Goal: Entertainment & Leisure: Consume media (video, audio)

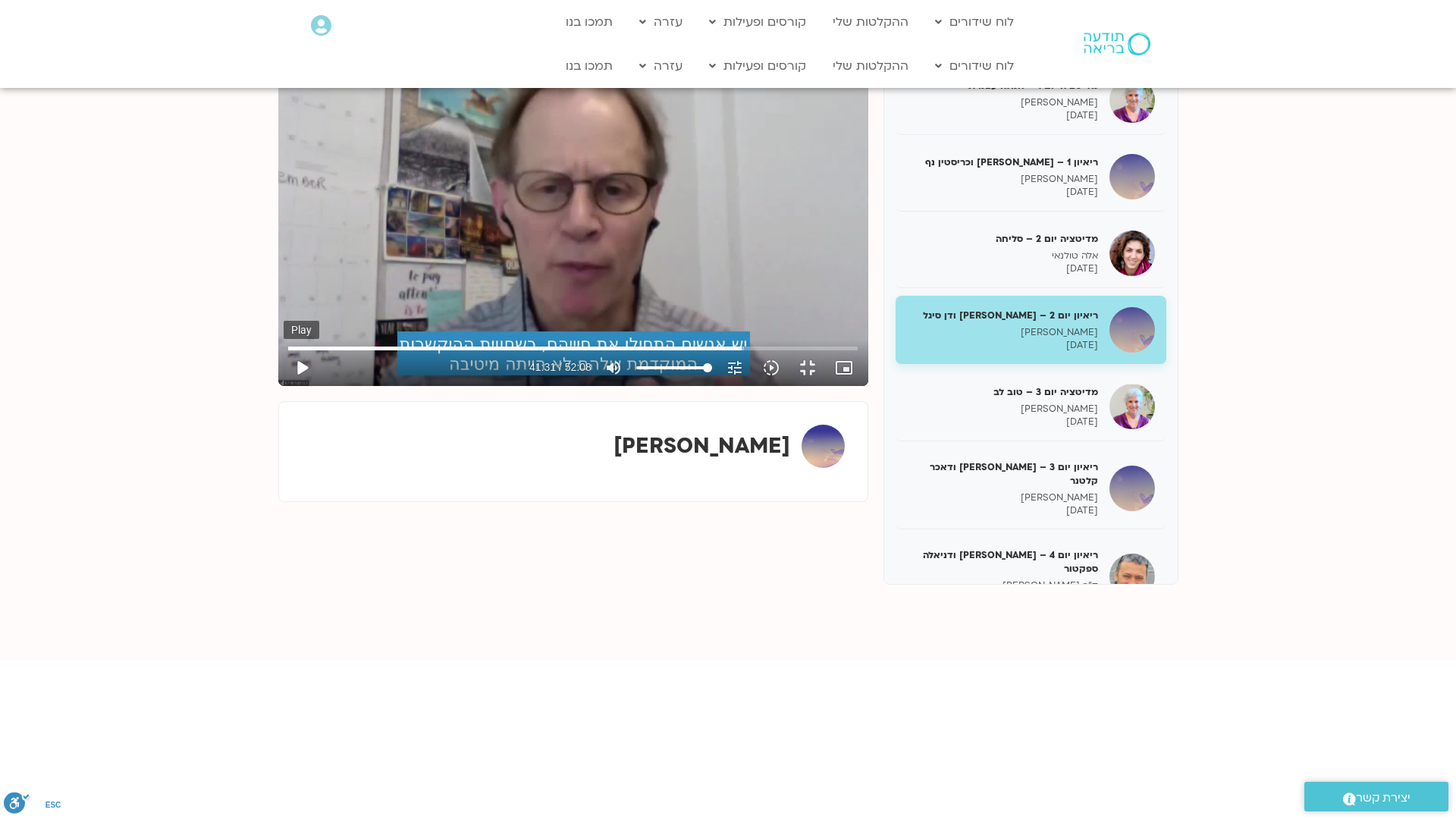
click at [284, 386] on button "play_arrow" at bounding box center [302, 367] width 36 height 36
click at [284, 386] on button "pause" at bounding box center [302, 367] width 36 height 36
click at [284, 386] on button "play_arrow" at bounding box center [302, 367] width 36 height 36
click at [284, 386] on button "pause" at bounding box center [302, 367] width 36 height 36
click at [284, 386] on button "play_arrow" at bounding box center [302, 367] width 36 height 36
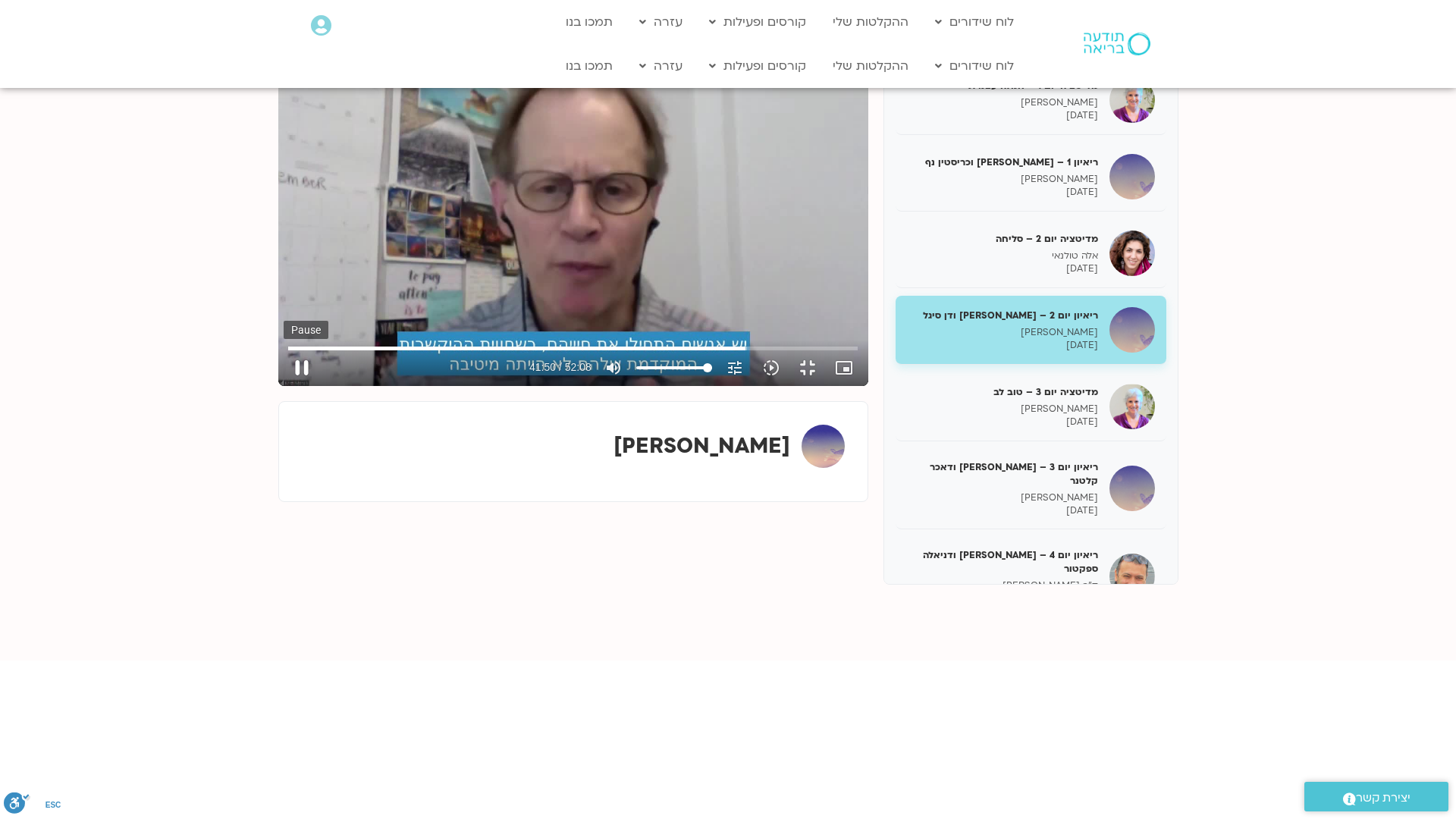
click at [284, 386] on button "pause" at bounding box center [302, 367] width 36 height 36
click at [284, 386] on button "play_arrow" at bounding box center [302, 367] width 36 height 36
click at [284, 386] on button "pause" at bounding box center [302, 367] width 36 height 36
click at [284, 386] on button "play_arrow" at bounding box center [302, 367] width 36 height 36
click at [284, 386] on button "pause" at bounding box center [302, 367] width 36 height 36
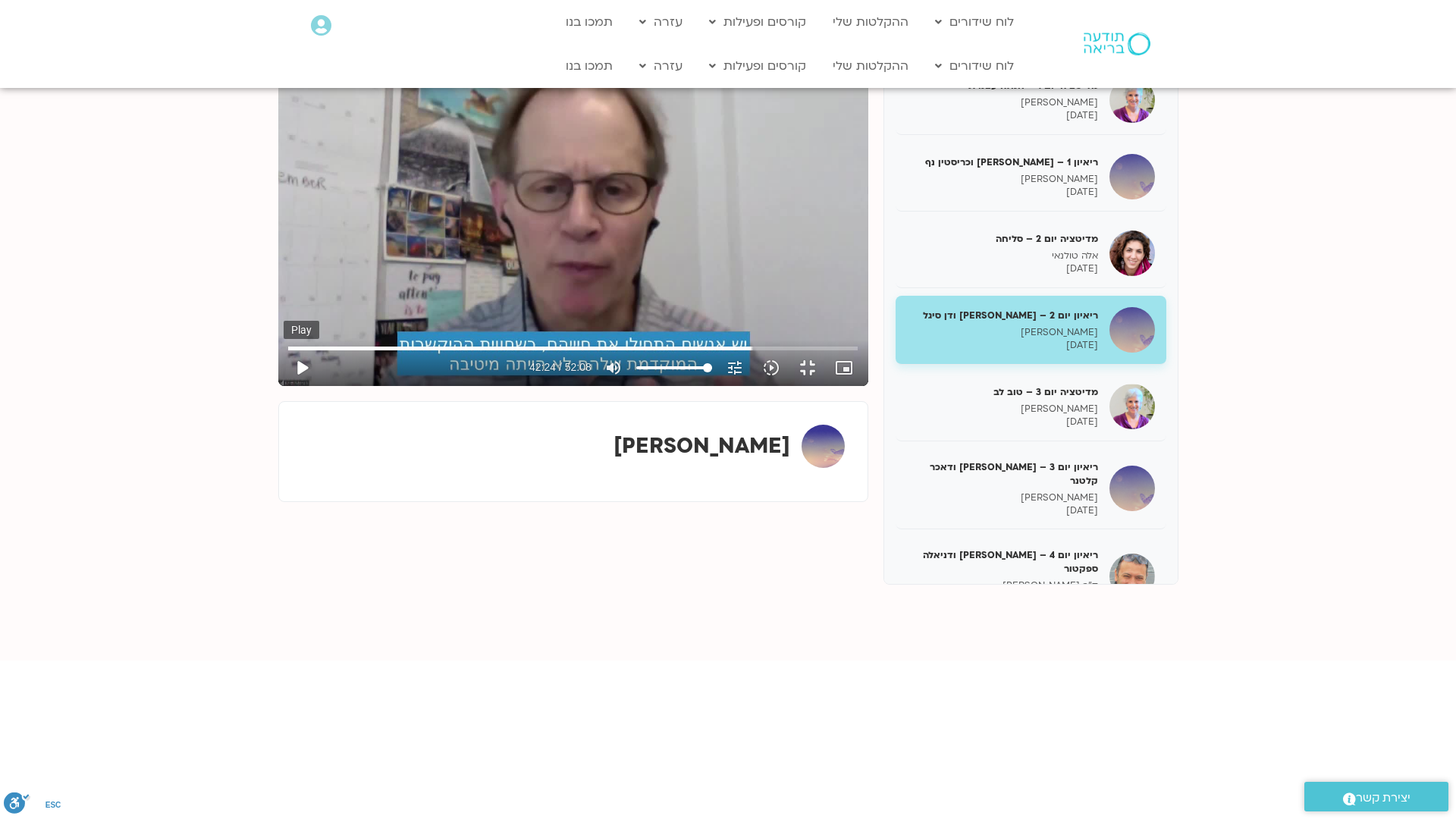
click at [284, 386] on button "play_arrow" at bounding box center [302, 367] width 36 height 36
click at [284, 386] on button "pause" at bounding box center [302, 367] width 36 height 36
click at [284, 386] on button "play_arrow" at bounding box center [302, 367] width 36 height 36
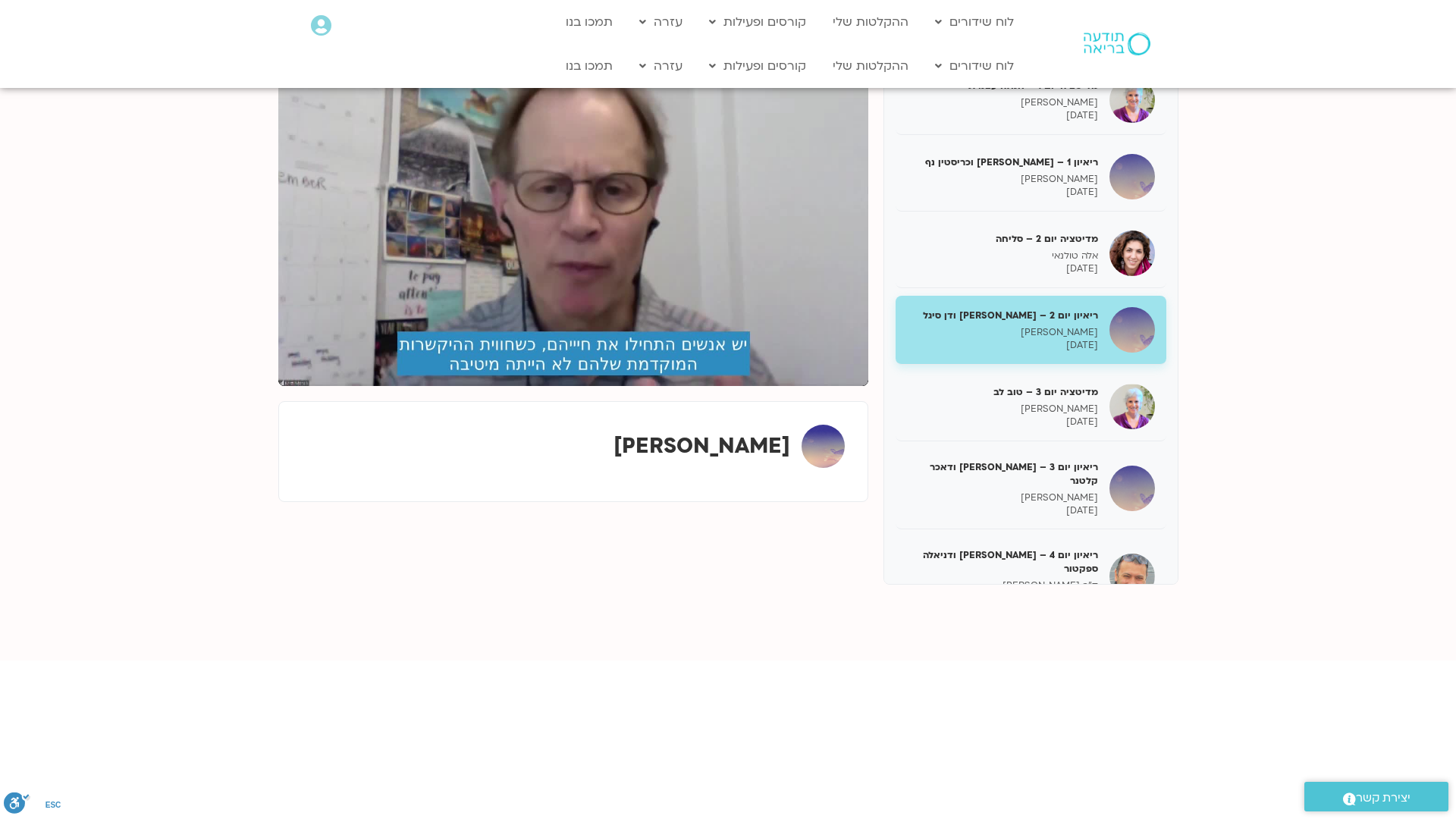
click at [284, 386] on button "pause" at bounding box center [302, 367] width 36 height 36
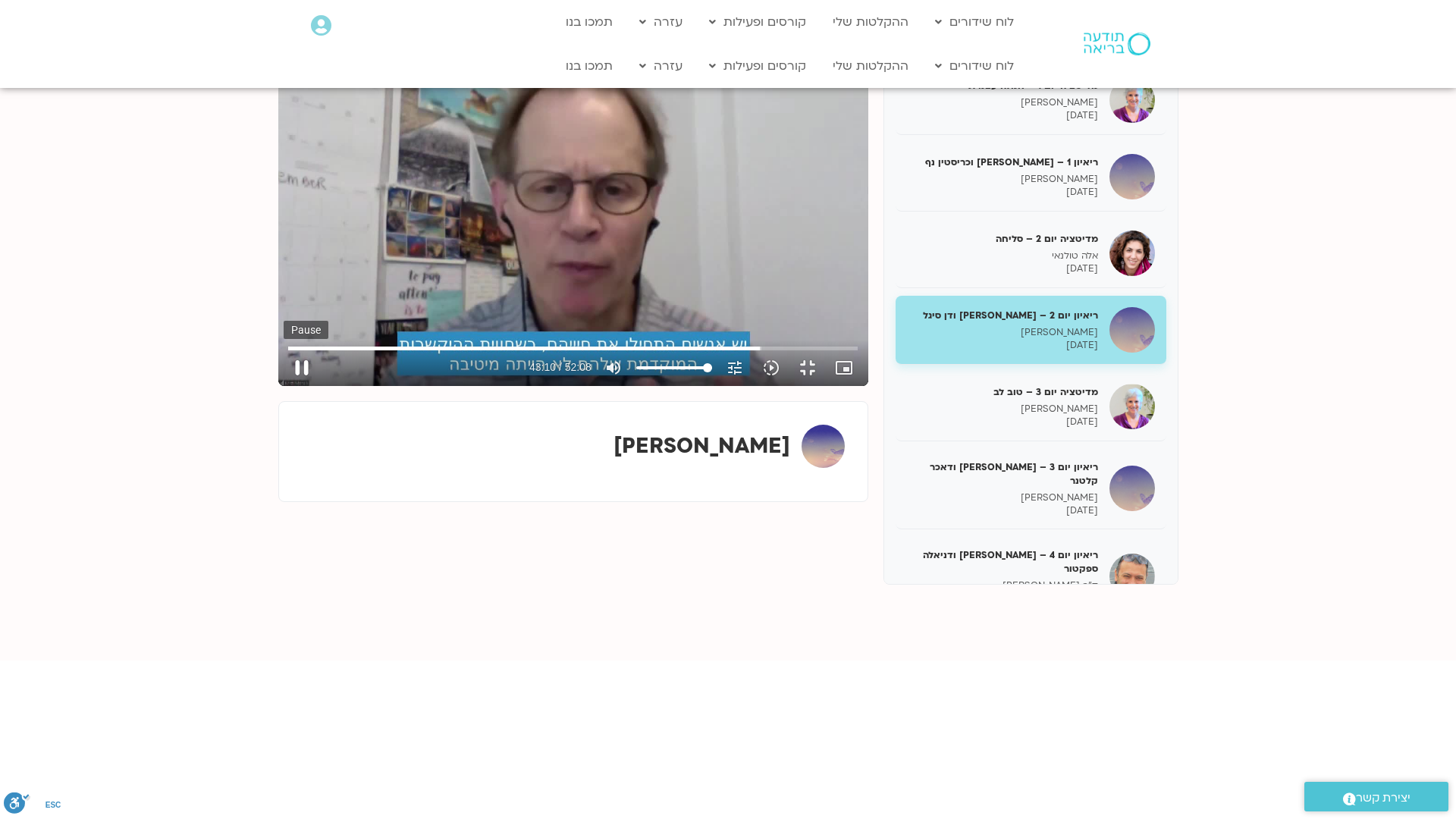
click at [284, 386] on button "pause" at bounding box center [302, 367] width 36 height 36
click at [284, 386] on button "play_arrow" at bounding box center [302, 367] width 36 height 36
click at [284, 386] on button "pause" at bounding box center [302, 367] width 36 height 36
click at [284, 386] on button "play_arrow" at bounding box center [302, 367] width 36 height 36
click at [284, 386] on button "pause" at bounding box center [302, 367] width 36 height 36
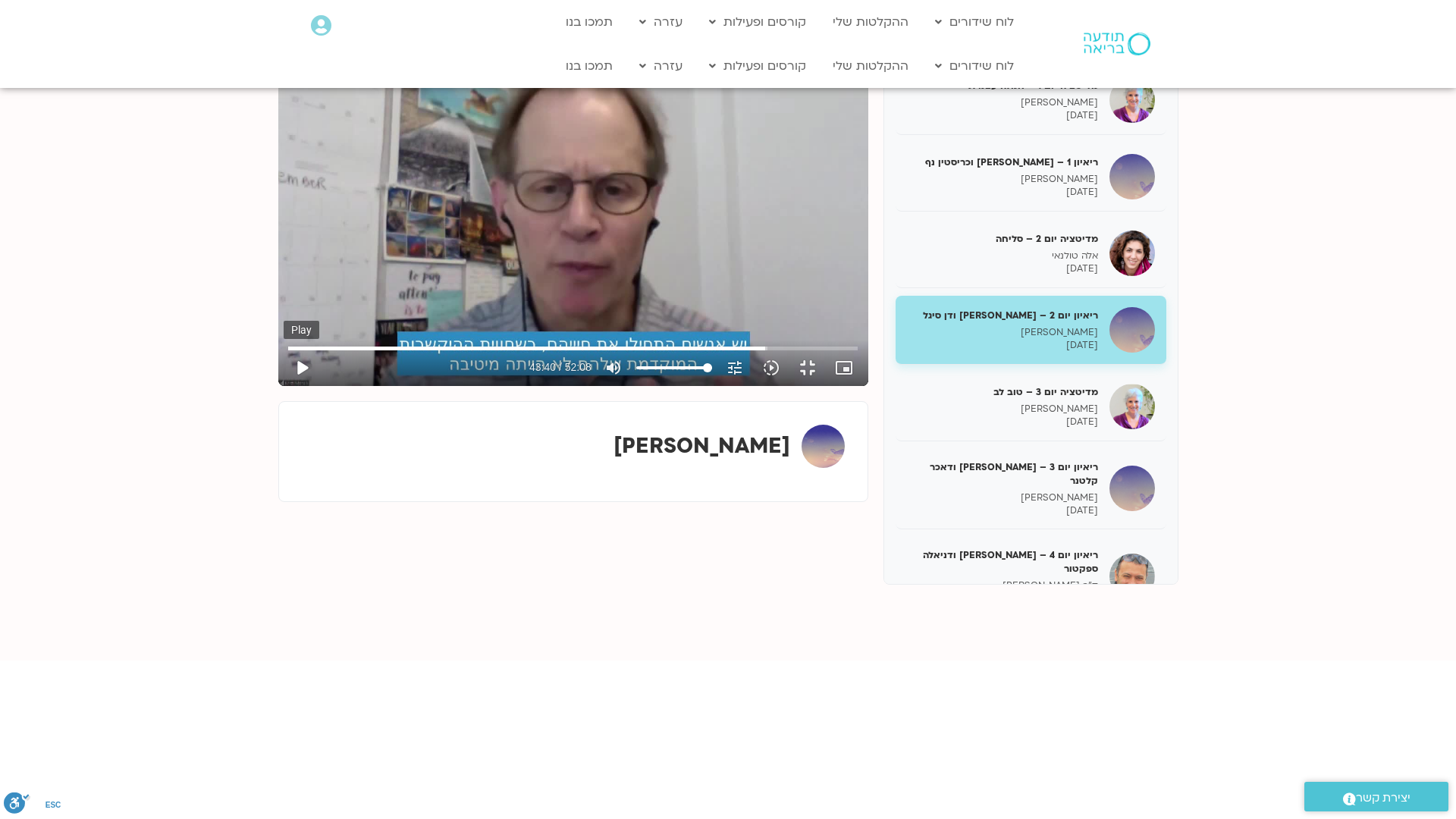
click at [284, 386] on button "play_arrow" at bounding box center [302, 367] width 36 height 36
click at [284, 386] on button "pause" at bounding box center [302, 367] width 36 height 36
click at [284, 386] on button "play_arrow" at bounding box center [302, 367] width 36 height 36
click at [284, 386] on button "pause" at bounding box center [302, 367] width 36 height 36
click at [284, 386] on button "play_arrow" at bounding box center [302, 367] width 36 height 36
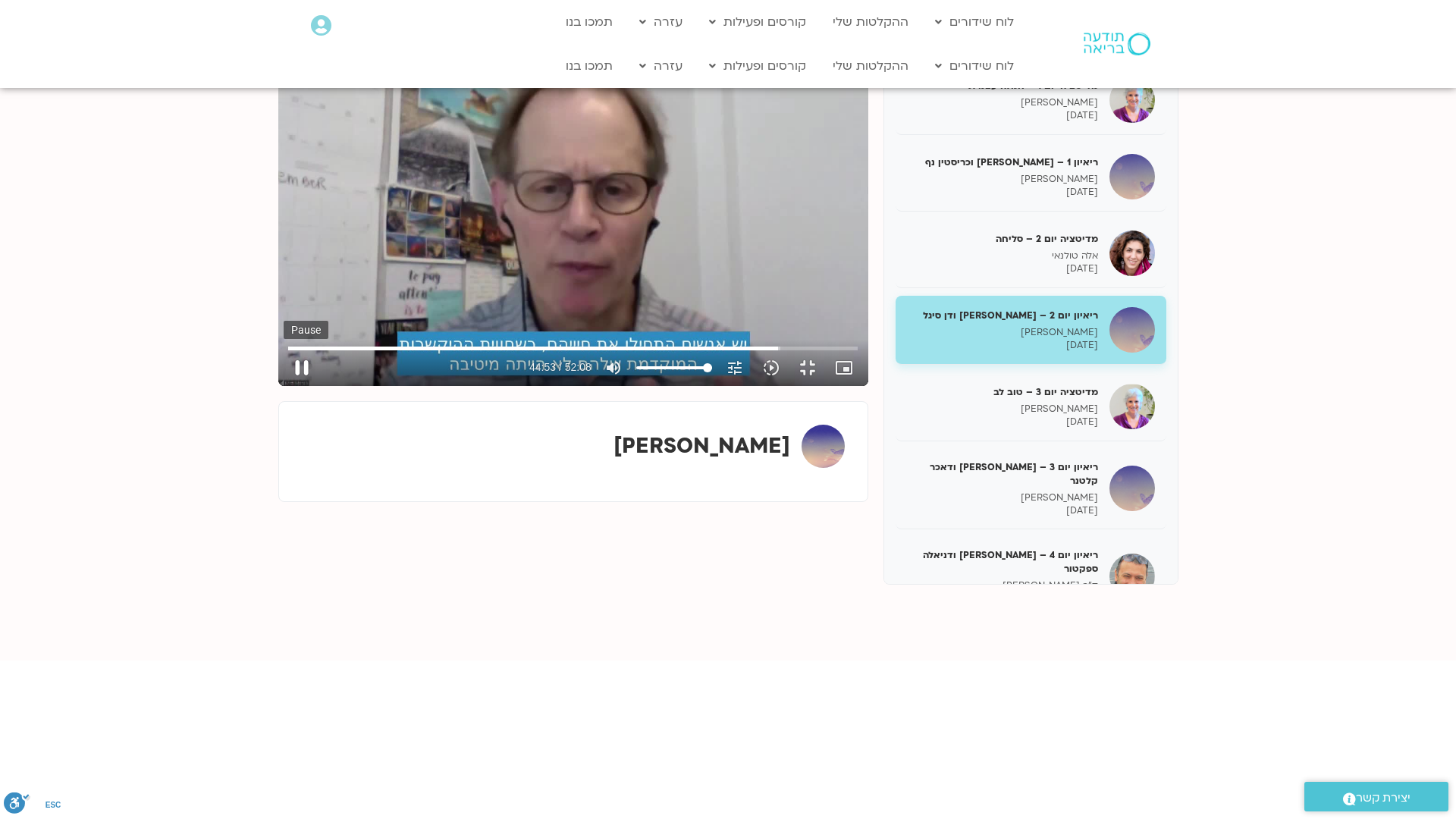
click at [284, 386] on button "pause" at bounding box center [302, 367] width 36 height 36
click at [284, 386] on button "play_arrow" at bounding box center [302, 367] width 36 height 36
click at [284, 386] on button "pause" at bounding box center [302, 367] width 36 height 36
click at [284, 386] on button "play_arrow" at bounding box center [302, 367] width 36 height 36
click at [284, 386] on button "pause" at bounding box center [302, 367] width 36 height 36
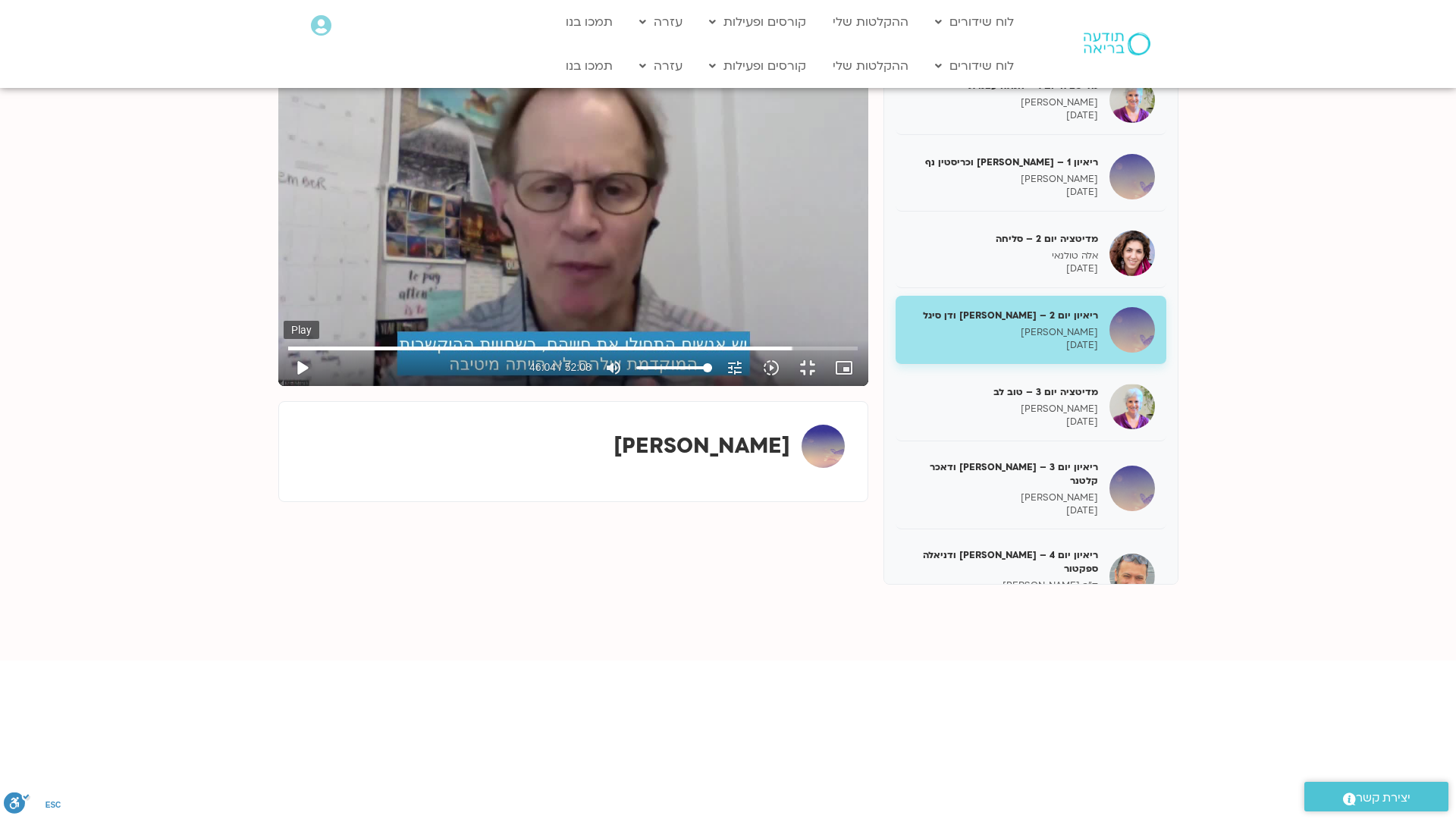
click at [284, 386] on button "play_arrow" at bounding box center [302, 367] width 36 height 36
click at [284, 386] on button "pause" at bounding box center [302, 367] width 36 height 36
click at [284, 386] on button "play_arrow" at bounding box center [302, 367] width 36 height 36
click at [284, 386] on button "pause" at bounding box center [302, 367] width 36 height 36
click at [284, 386] on button "play_arrow" at bounding box center [302, 367] width 36 height 36
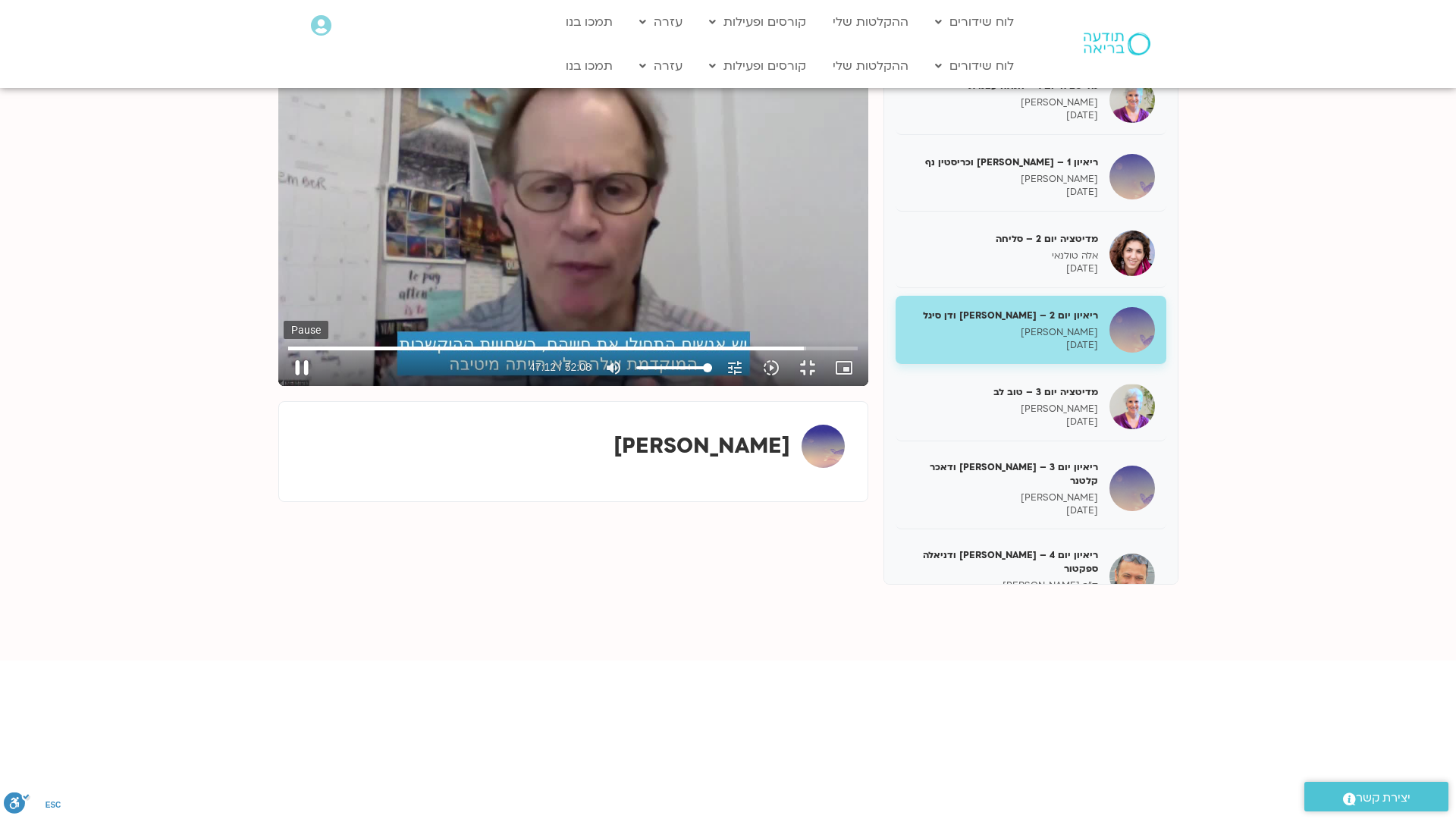
click at [284, 386] on button "pause" at bounding box center [302, 367] width 36 height 36
click at [284, 386] on button "play_arrow" at bounding box center [302, 367] width 36 height 36
click at [284, 386] on button "pause" at bounding box center [302, 367] width 36 height 36
click at [284, 386] on button "play_arrow" at bounding box center [302, 367] width 36 height 36
click at [284, 386] on button "pause" at bounding box center [302, 367] width 36 height 36
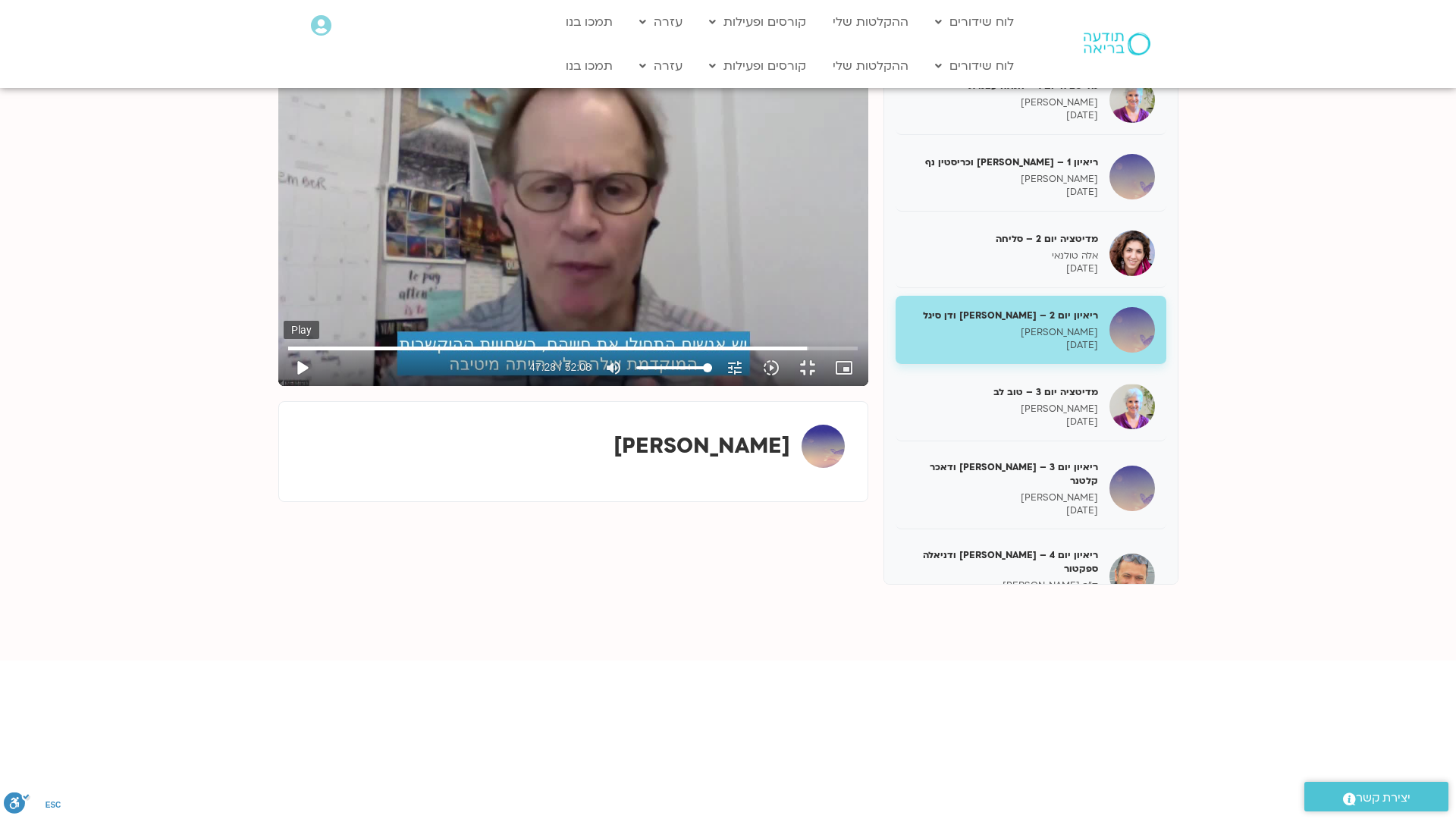
click at [284, 386] on button "play_arrow" at bounding box center [302, 367] width 36 height 36
click at [284, 386] on button "pause" at bounding box center [302, 367] width 36 height 36
click at [284, 386] on button "play_arrow" at bounding box center [302, 367] width 36 height 36
click at [284, 386] on button "pause" at bounding box center [302, 367] width 36 height 36
click at [284, 386] on button "play_arrow" at bounding box center [302, 367] width 36 height 36
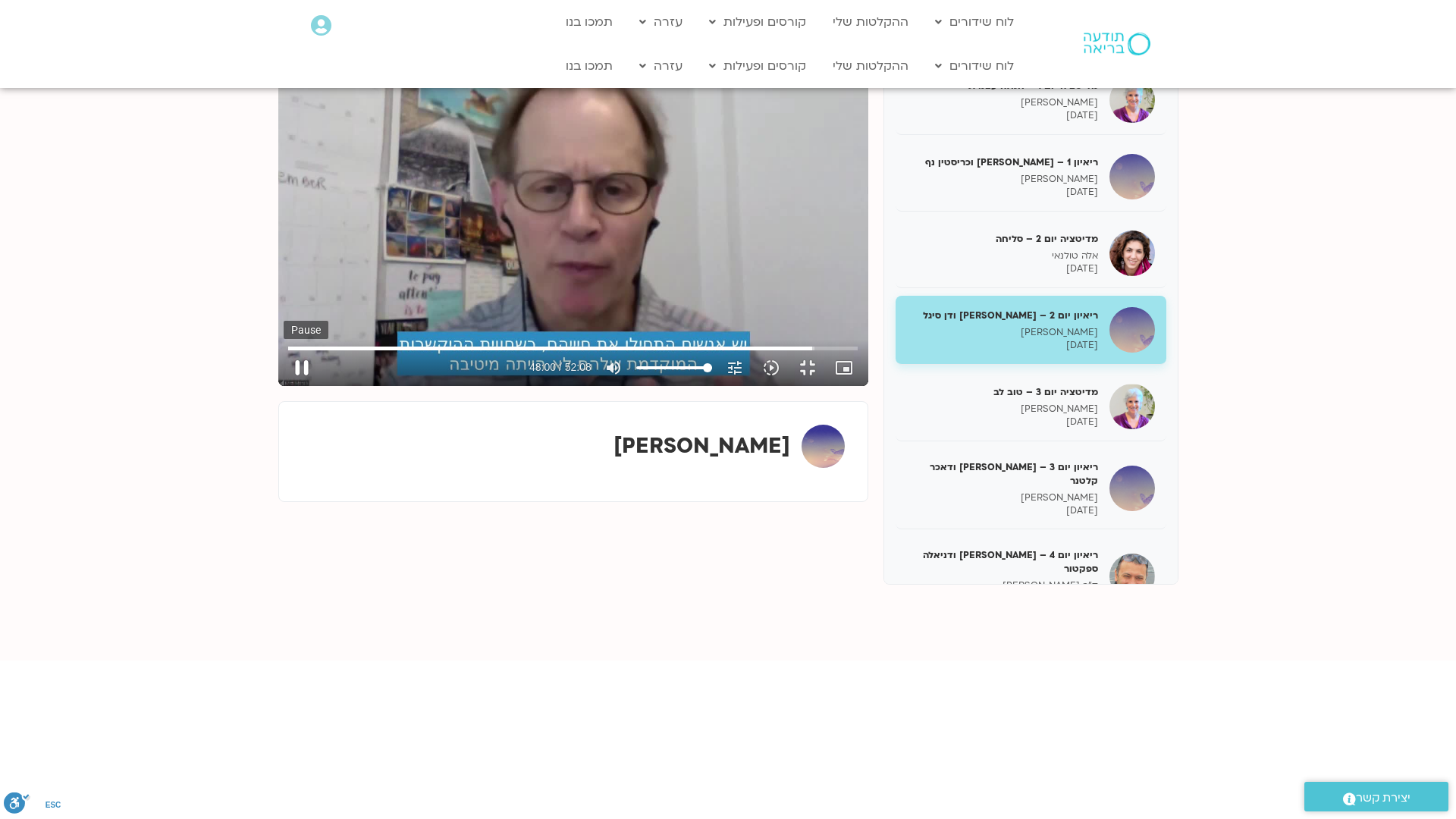
click at [284, 386] on button "pause" at bounding box center [302, 367] width 36 height 36
click at [284, 386] on button "play_arrow" at bounding box center [302, 367] width 36 height 36
click at [284, 386] on button "pause" at bounding box center [302, 367] width 36 height 36
click at [284, 386] on button "play_arrow" at bounding box center [302, 367] width 36 height 36
click at [284, 386] on button "pause" at bounding box center [302, 367] width 36 height 36
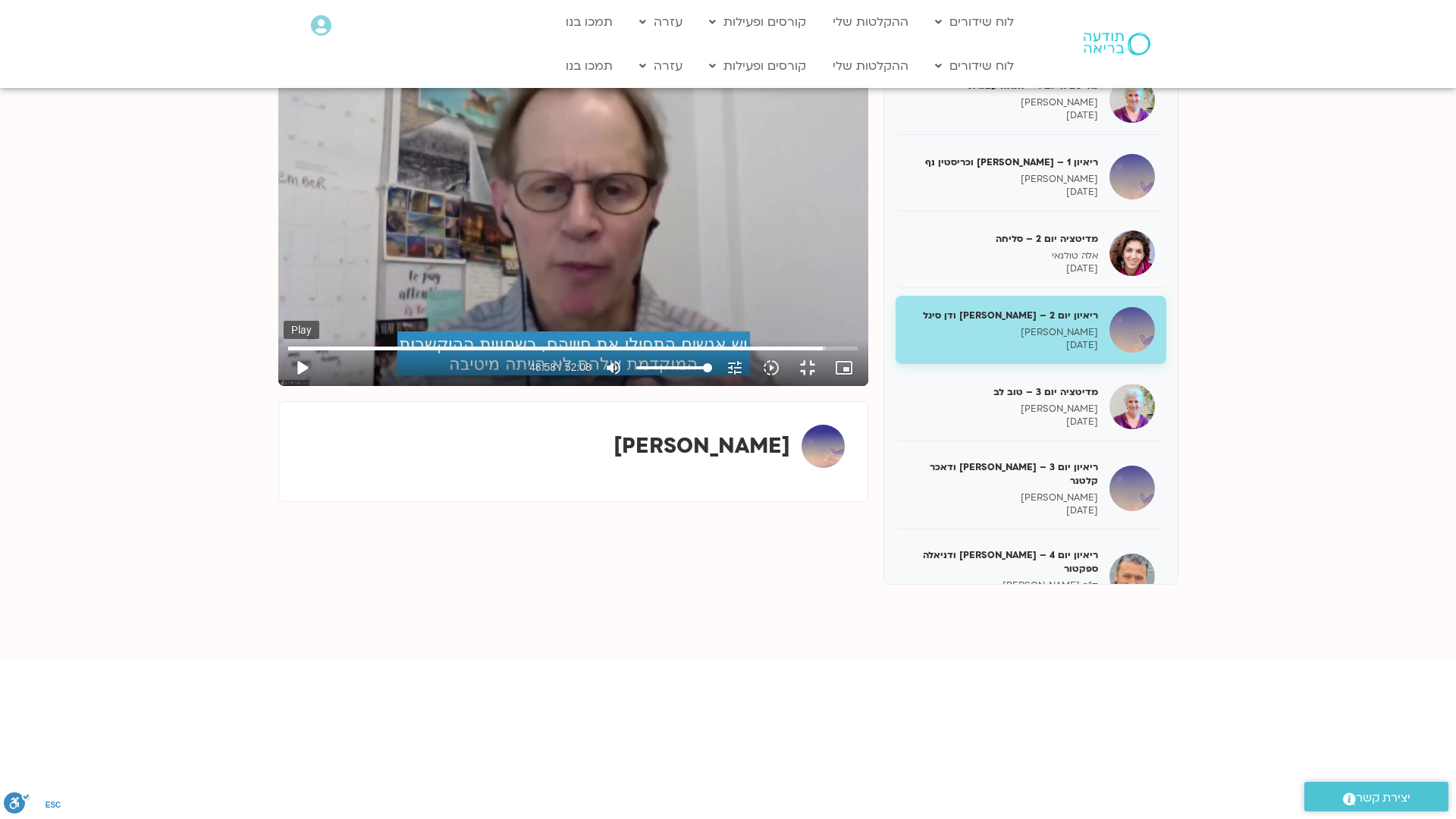
click at [284, 386] on button "play_arrow" at bounding box center [302, 367] width 36 height 36
click at [284, 386] on button "pause" at bounding box center [302, 367] width 36 height 36
click at [284, 386] on button "play_arrow" at bounding box center [302, 367] width 36 height 36
click at [284, 386] on button "pause" at bounding box center [302, 367] width 36 height 36
click at [284, 386] on button "play_arrow" at bounding box center [302, 367] width 36 height 36
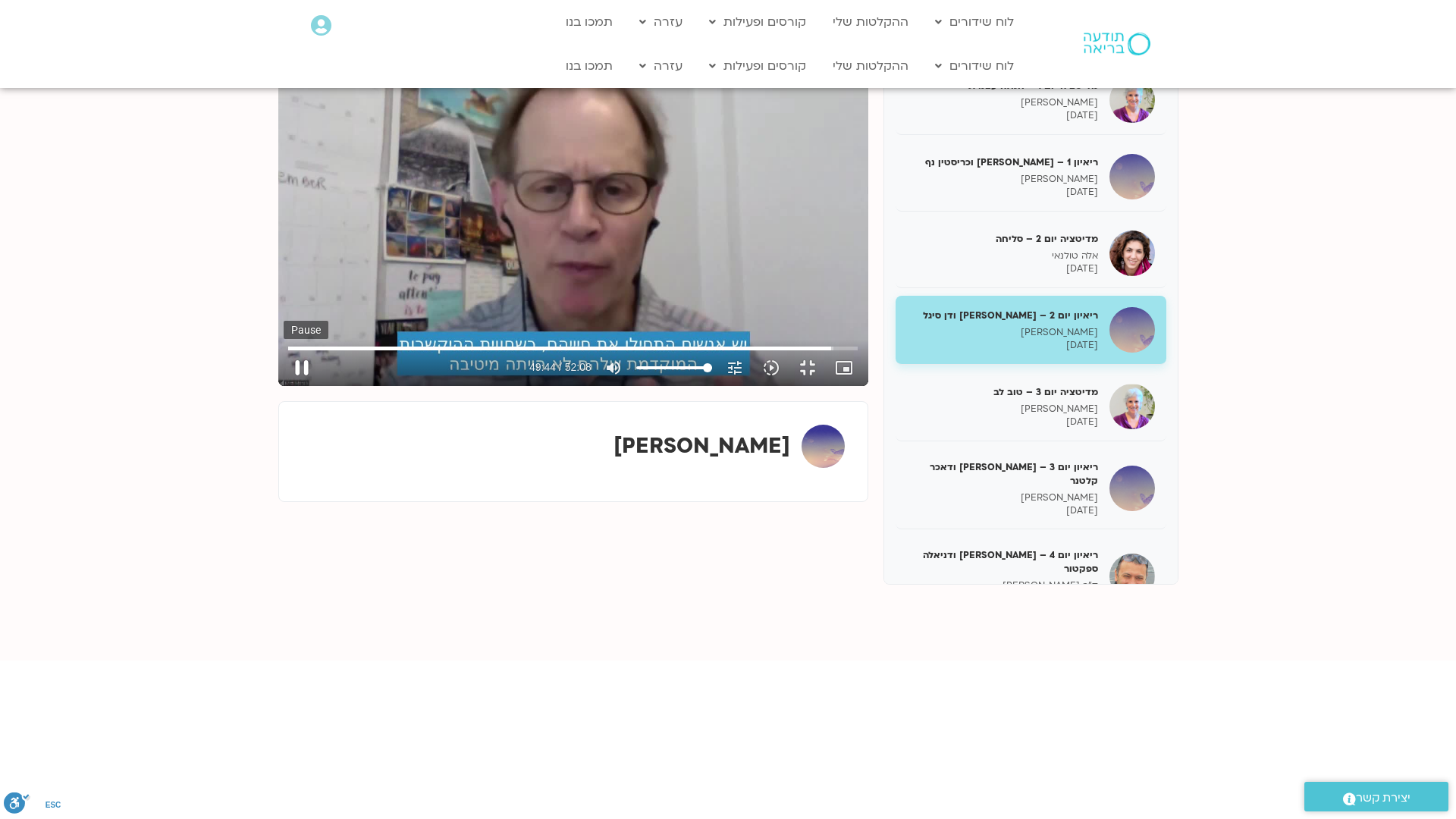
click at [284, 386] on button "pause" at bounding box center [302, 367] width 36 height 36
click at [284, 386] on button "play_arrow" at bounding box center [302, 367] width 36 height 36
click at [284, 386] on button "pause" at bounding box center [302, 367] width 36 height 36
click at [284, 386] on button "play_arrow" at bounding box center [302, 367] width 36 height 36
click at [284, 386] on button "pause" at bounding box center [302, 367] width 36 height 36
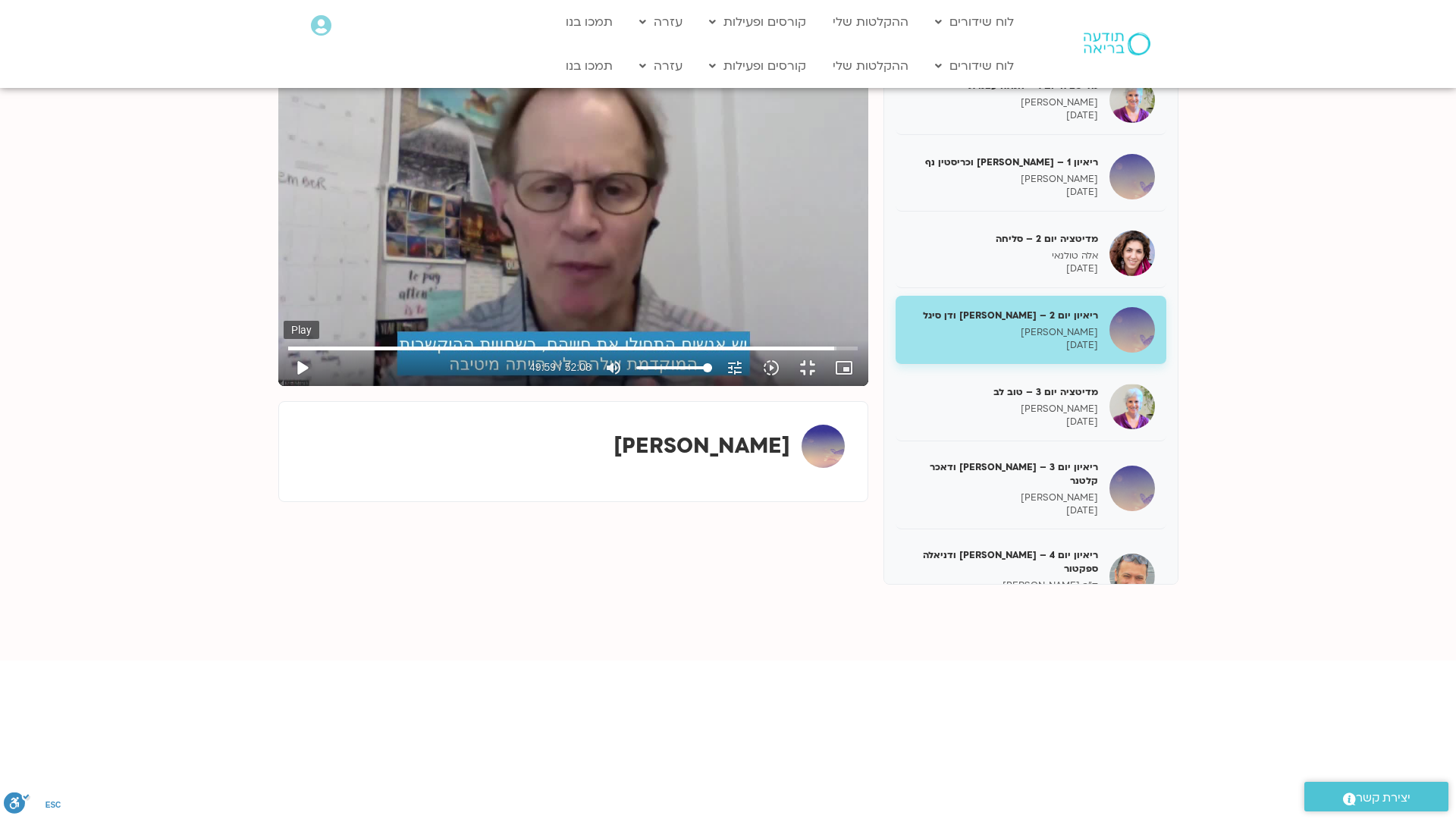
click at [284, 386] on button "play_arrow" at bounding box center [302, 367] width 36 height 36
click at [284, 386] on button "pause" at bounding box center [302, 367] width 36 height 36
click at [284, 386] on button "play_arrow" at bounding box center [302, 367] width 36 height 36
click at [284, 386] on button "pause" at bounding box center [302, 367] width 36 height 36
click at [284, 386] on button "play_arrow" at bounding box center [302, 367] width 36 height 36
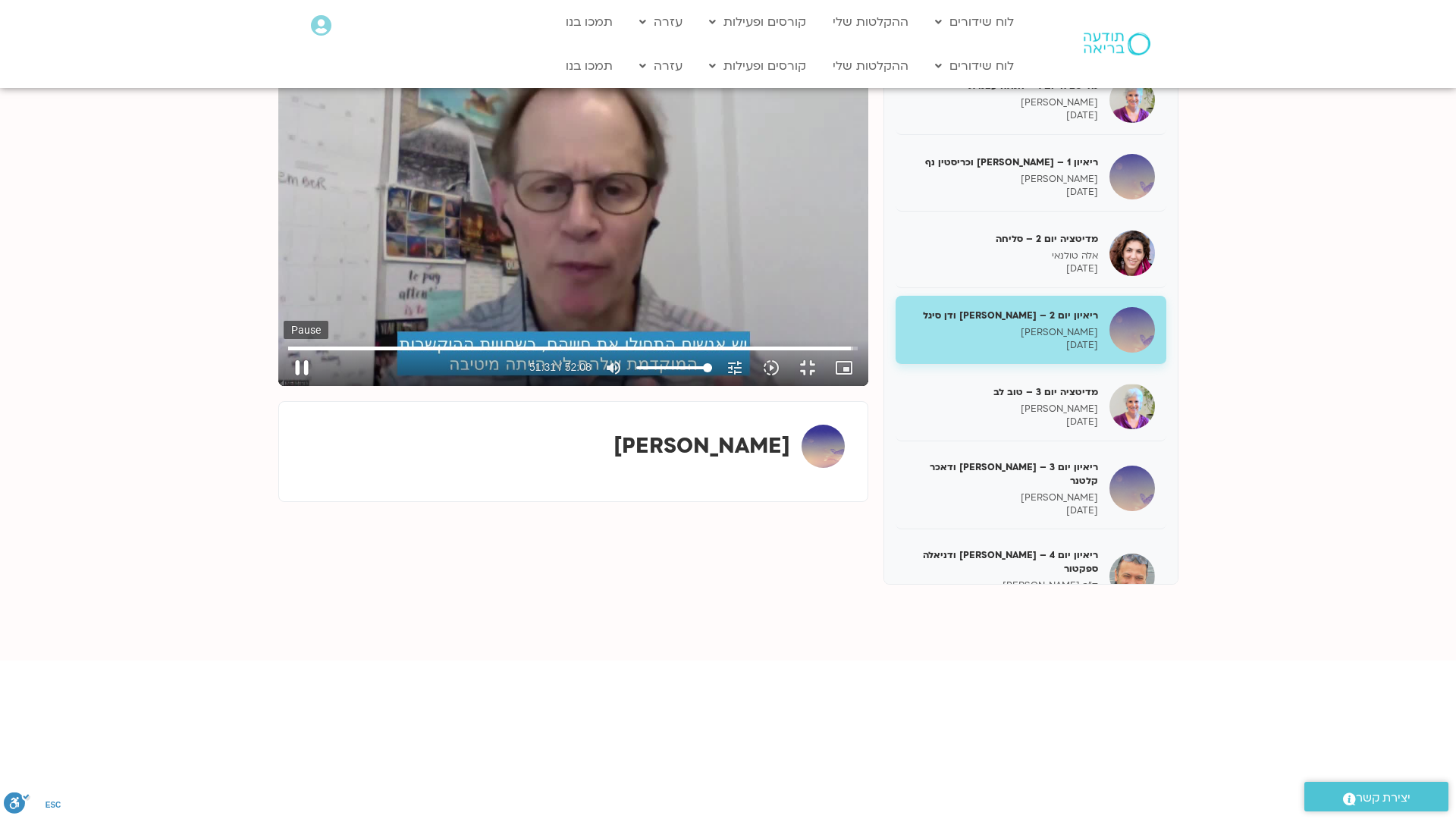
click at [284, 386] on button "pause" at bounding box center [302, 367] width 36 height 36
click at [284, 386] on button "play_arrow" at bounding box center [302, 367] width 36 height 36
click at [732, 57] on div "Skip Ad 0:23 replay 52:08 / 52:08 volume_up Mute tune Resolution Auto 720p slow…" at bounding box center [573, 220] width 590 height 332
click at [755, 59] on div "Skip Ad 0:23 pause 0:03 / 52:08 volume_up Mute tune Resolution Auto 720p slow_m…" at bounding box center [573, 220] width 590 height 332
click at [755, 59] on div "Skip Ad 0:23 play_arrow 0:03 / 52:08 volume_up Mute tune Resolution Auto 720p s…" at bounding box center [573, 220] width 590 height 332
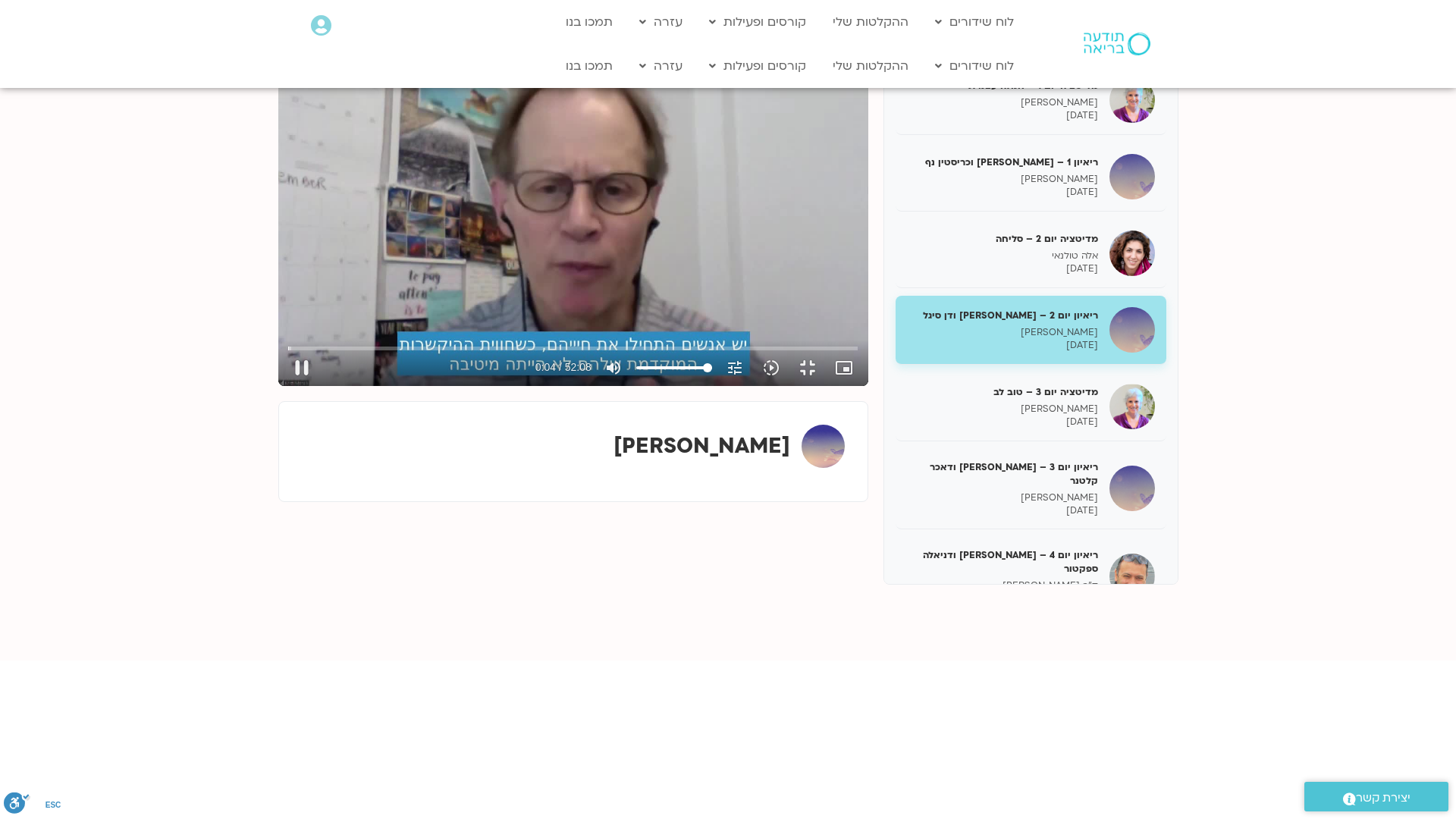
click at [755, 59] on div "Skip Ad 0:23 pause 0:04 / 52:08 volume_up Mute tune Resolution Auto 720p slow_m…" at bounding box center [573, 220] width 590 height 332
type input "4.17773"
click at [826, 386] on button "fullscreen_exit" at bounding box center [807, 367] width 36 height 36
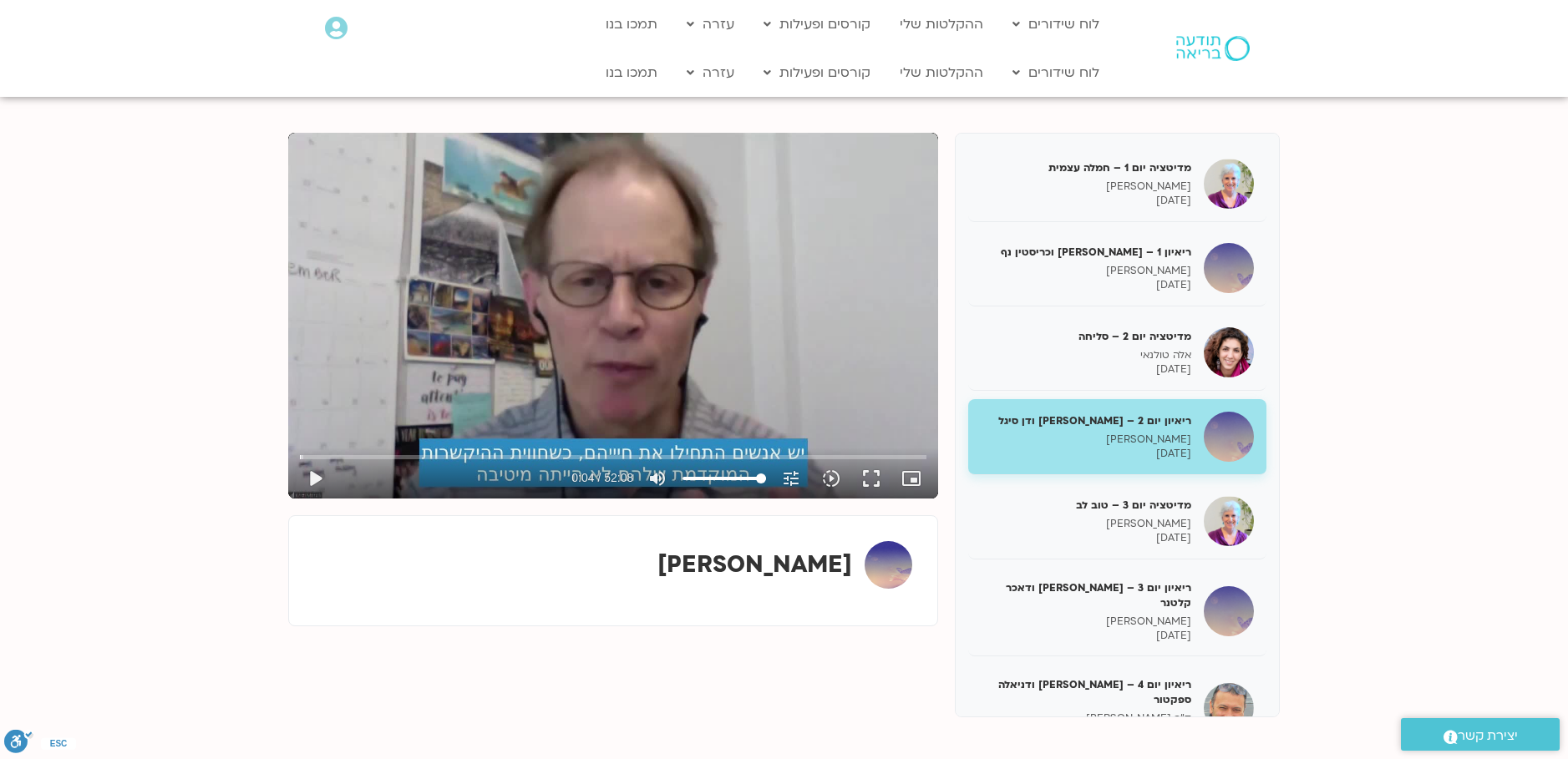
scroll to position [128, 0]
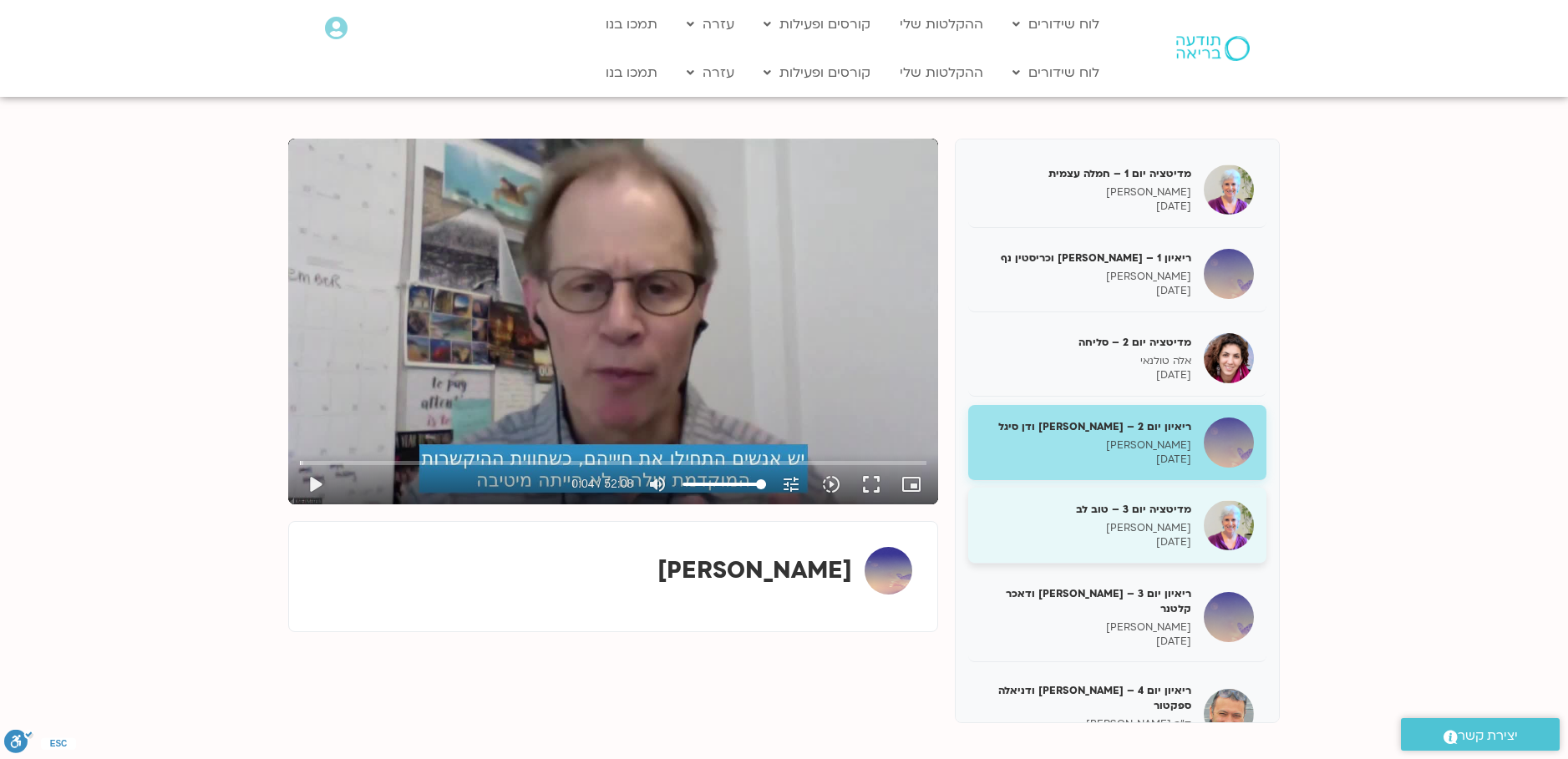
click at [1106, 521] on p "[PERSON_NAME]" at bounding box center [1085, 527] width 210 height 14
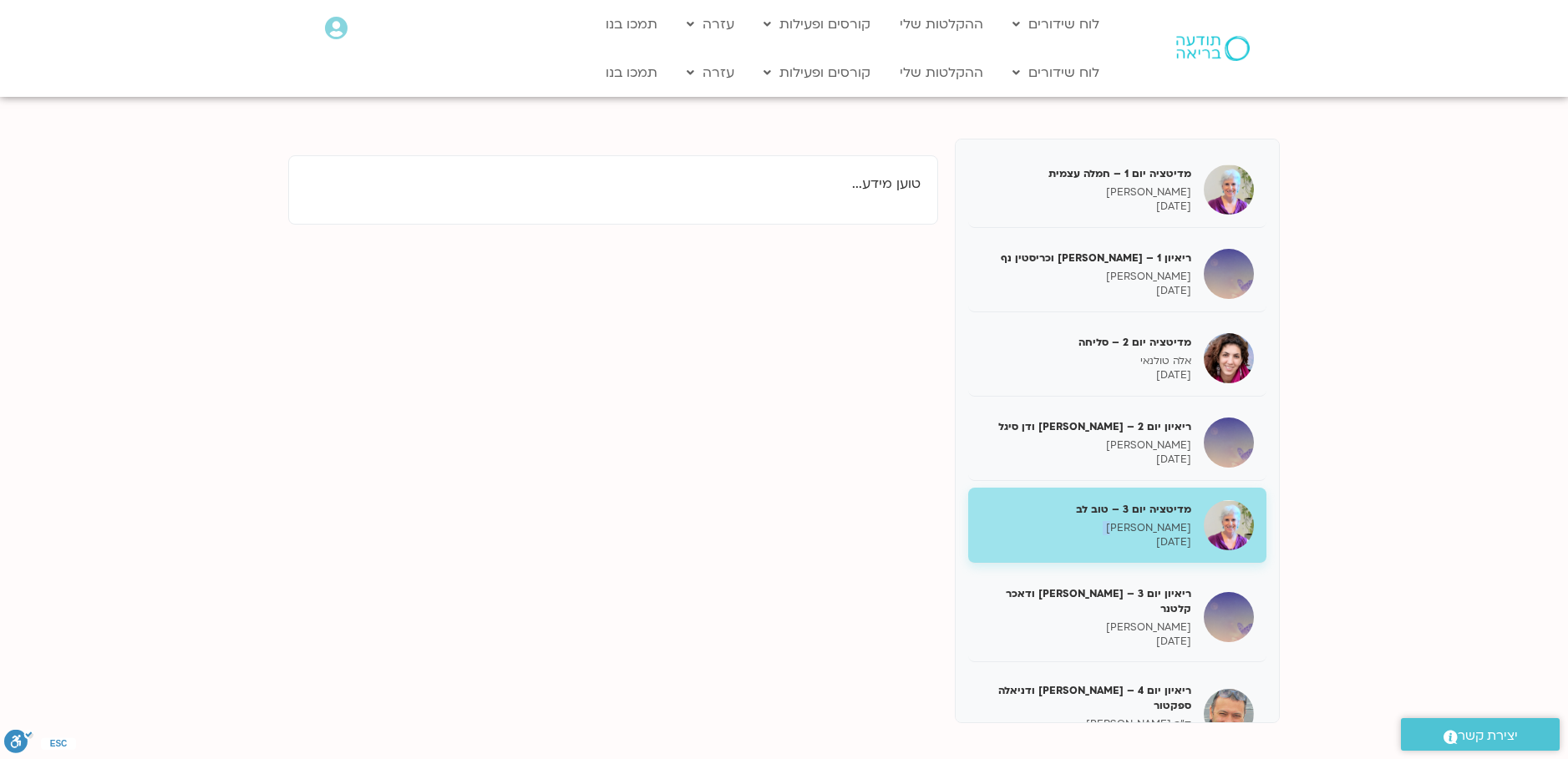
click at [1106, 521] on p "[PERSON_NAME]" at bounding box center [1085, 527] width 210 height 14
